Goal: Task Accomplishment & Management: Use online tool/utility

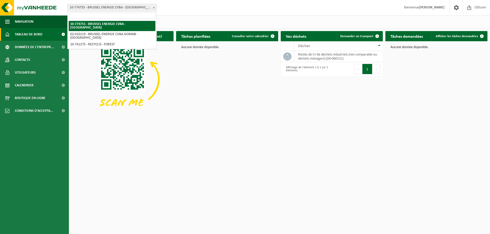
click at [139, 6] on span "10-774755 - BRUSSEL ENERGIE CVBA - [GEOGRAPHIC_DATA]" at bounding box center [112, 7] width 89 height 7
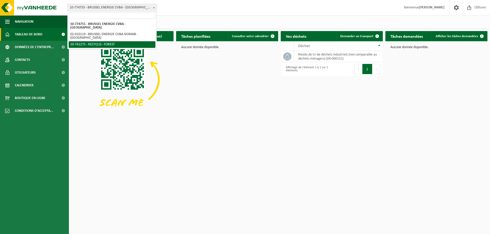
select select "118360"
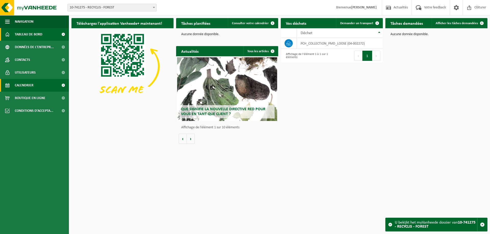
click at [29, 85] on span "Calendrier" at bounding box center [24, 85] width 19 height 13
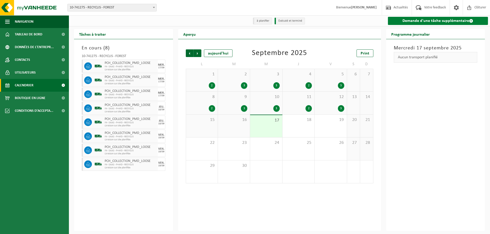
click at [436, 21] on link "Demande d'une tâche supplémentaire" at bounding box center [438, 21] width 100 height 8
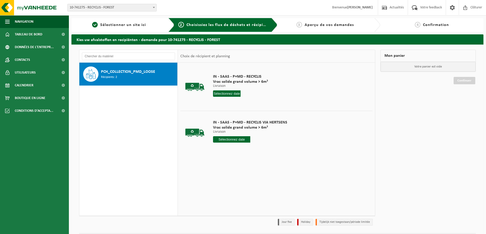
click at [227, 92] on input "text" at bounding box center [227, 94] width 28 height 6
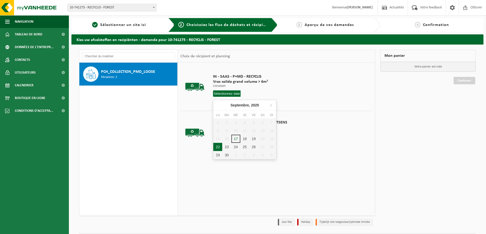
click at [219, 145] on div "22" at bounding box center [217, 147] width 9 height 8
type input "à partir de 2025-09-22"
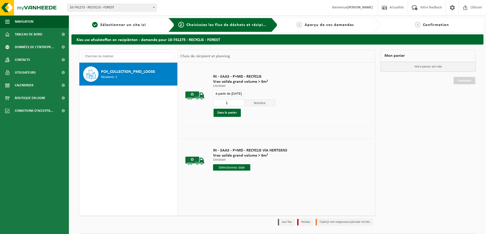
type input "2"
click at [240, 103] on input "2" at bounding box center [228, 103] width 31 height 7
click at [231, 112] on button "Dans le panier" at bounding box center [226, 113] width 27 height 8
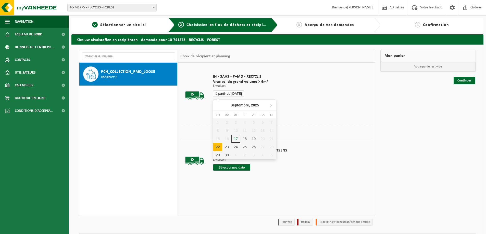
click at [235, 94] on input "à partir de 2025-09-22" at bounding box center [228, 94] width 31 height 6
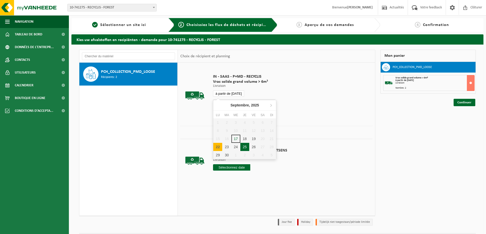
click at [244, 147] on div "25" at bounding box center [244, 147] width 9 height 8
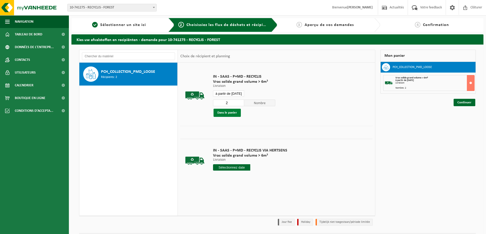
click at [233, 115] on button "Dans le panier" at bounding box center [226, 113] width 27 height 8
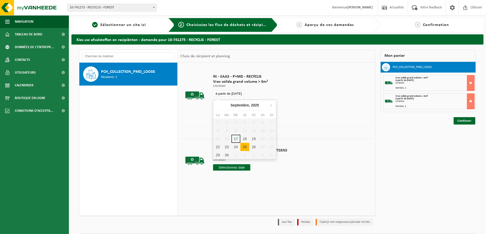
click at [231, 95] on input "à partir de 2025-09-25" at bounding box center [228, 94] width 31 height 6
click at [226, 145] on div "23" at bounding box center [226, 147] width 9 height 8
type input "à partir de 2025-09-23"
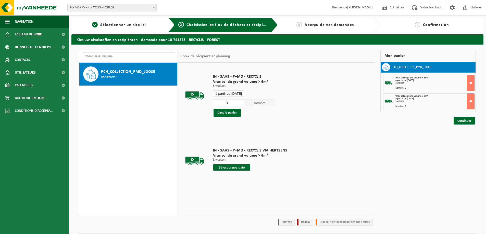
type input "3"
click at [240, 103] on input "3" at bounding box center [228, 103] width 31 height 7
click at [231, 114] on button "Dans le panier" at bounding box center [226, 113] width 27 height 8
click at [233, 95] on input "à partir de 2025-09-23" at bounding box center [228, 94] width 31 height 6
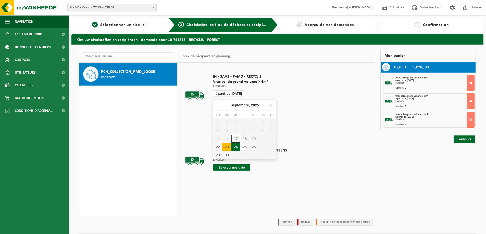
click at [238, 146] on div "24" at bounding box center [235, 147] width 9 height 8
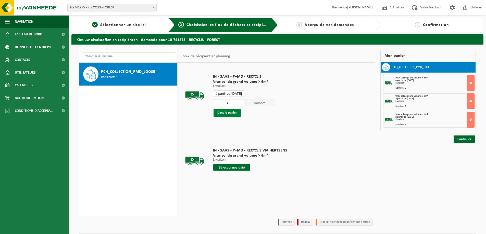
click at [228, 114] on button "Dans le panier" at bounding box center [226, 113] width 27 height 8
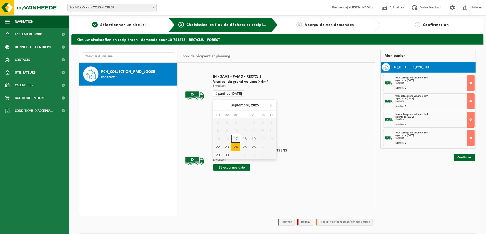
click at [237, 93] on input "à partir de 2025-09-24" at bounding box center [228, 94] width 31 height 6
click at [250, 147] on div "26" at bounding box center [253, 147] width 9 height 8
type input "à partir de 2025-09-26"
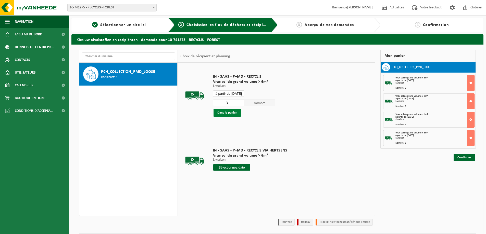
click at [228, 116] on button "Dans le panier" at bounding box center [226, 113] width 27 height 8
click at [462, 174] on link "Continuer" at bounding box center [464, 175] width 22 height 7
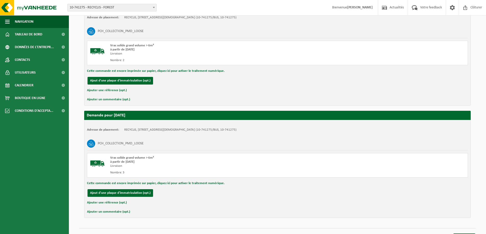
scroll to position [454, 0]
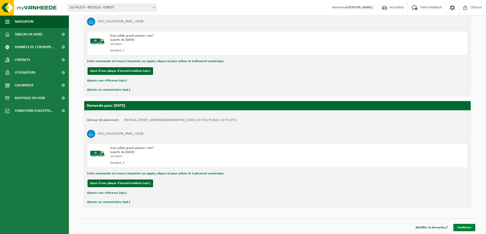
click at [465, 228] on link "Confirmer" at bounding box center [464, 227] width 22 height 7
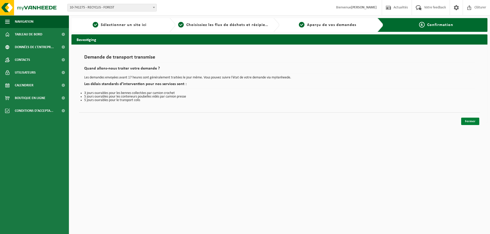
click at [467, 118] on link "Fermer" at bounding box center [470, 121] width 18 height 7
